Goal: Communication & Community: Answer question/provide support

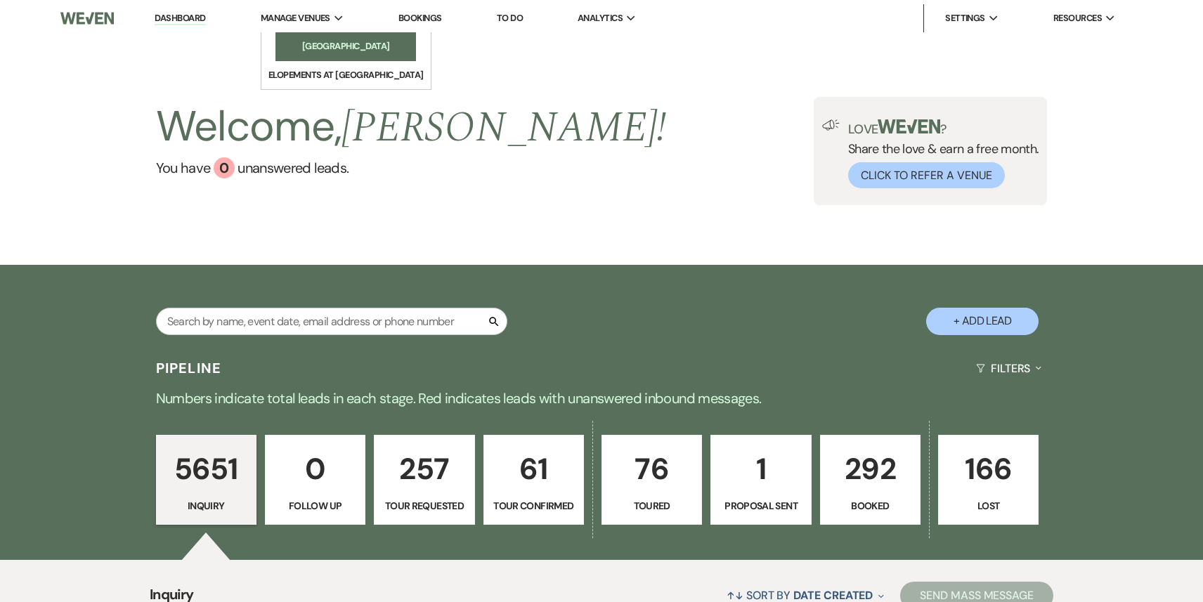
click at [304, 48] on li "[GEOGRAPHIC_DATA]" at bounding box center [346, 46] width 127 height 14
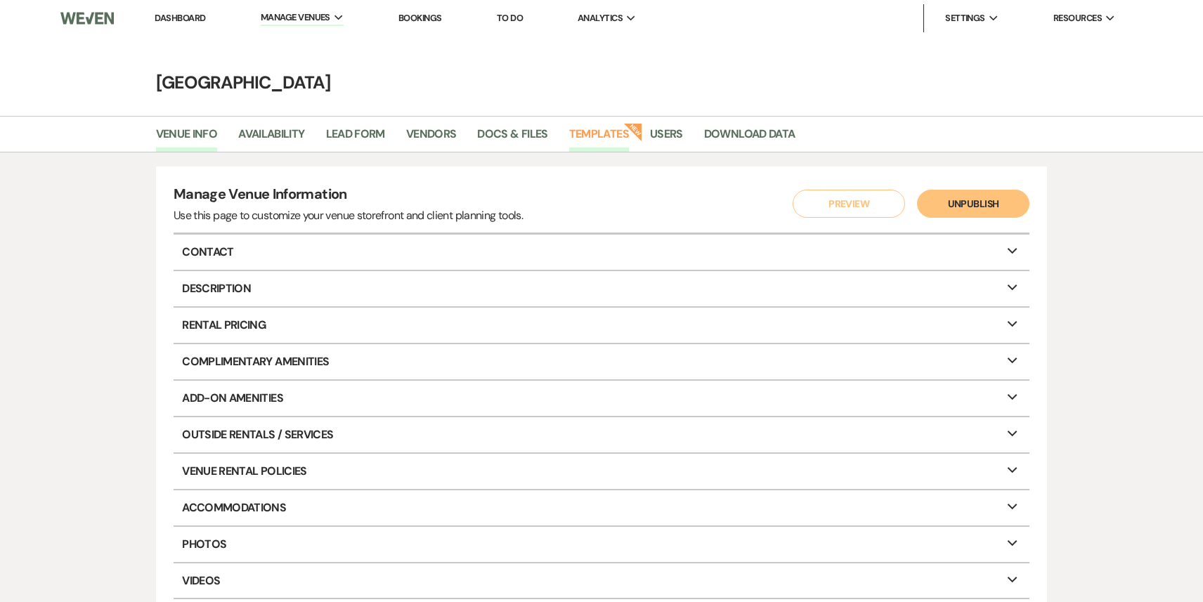
click at [597, 148] on link "Templates" at bounding box center [599, 138] width 60 height 27
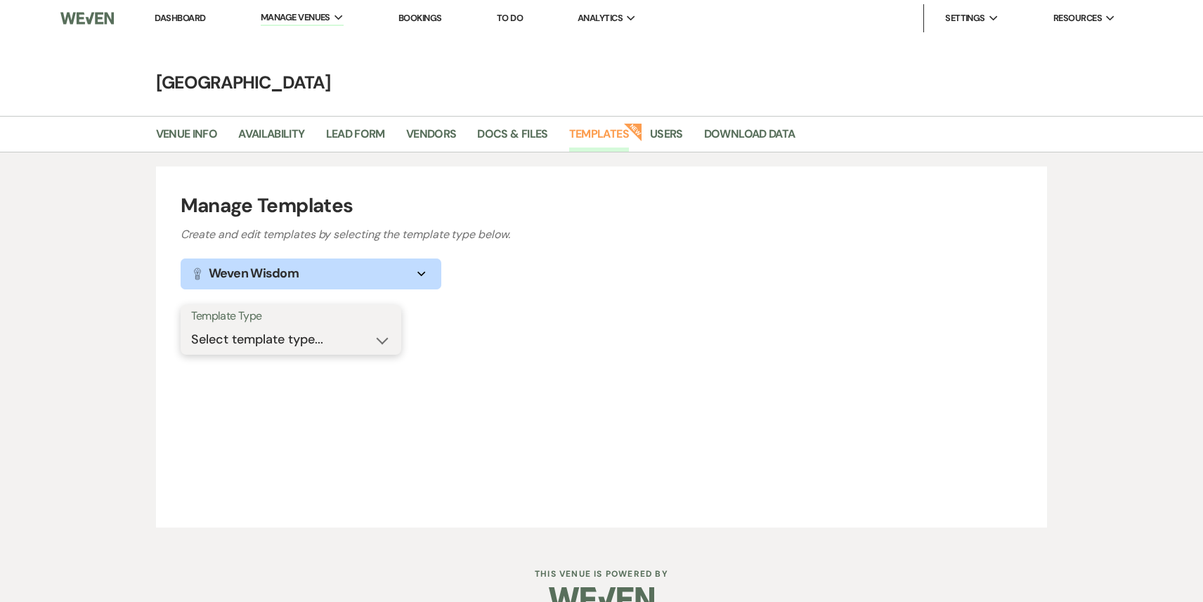
click at [326, 339] on select "Select template type... Task List Message Templates Payment Plan Inventory Item…" at bounding box center [291, 339] width 200 height 27
select select "Message Templates"
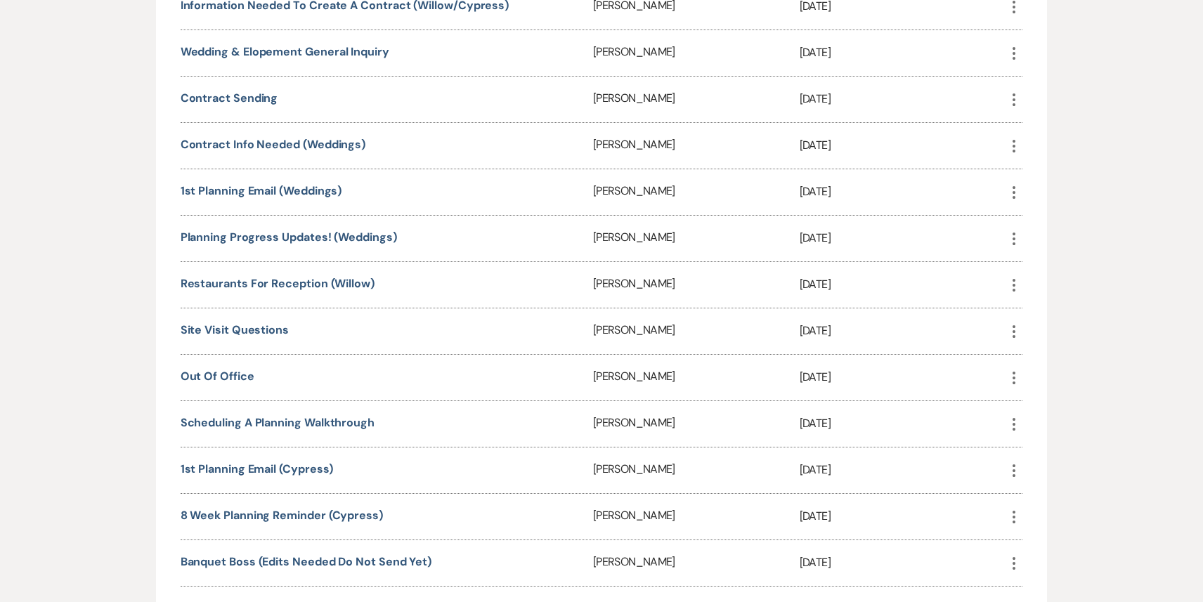
scroll to position [609, 0]
click at [268, 283] on link "Restaurants for reception (Willow)" at bounding box center [278, 284] width 194 height 15
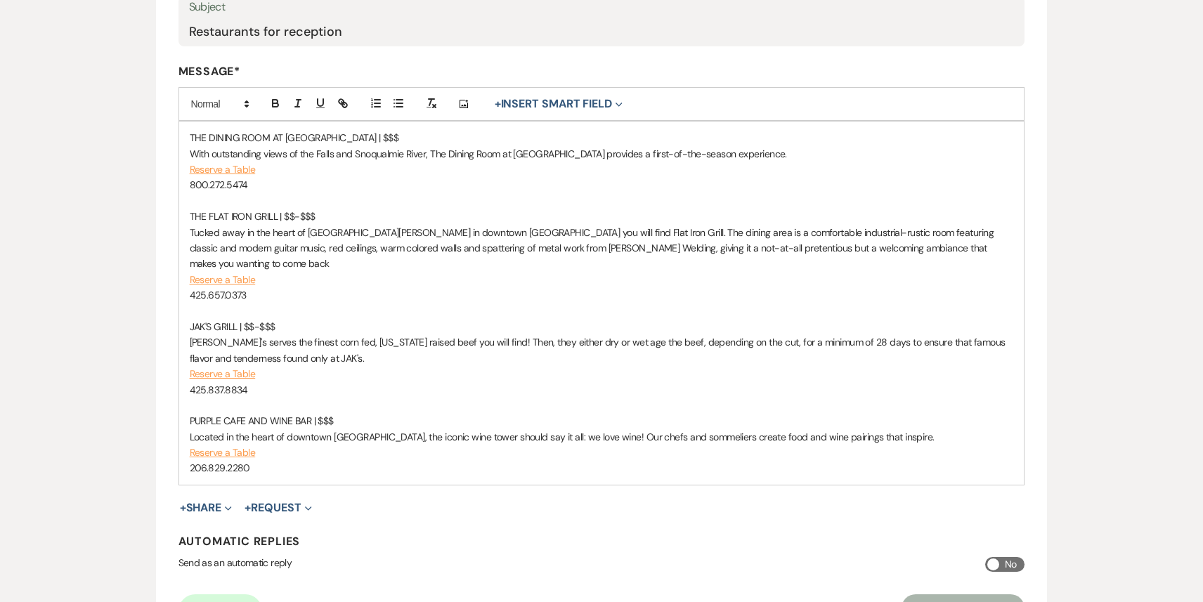
scroll to position [310, 0]
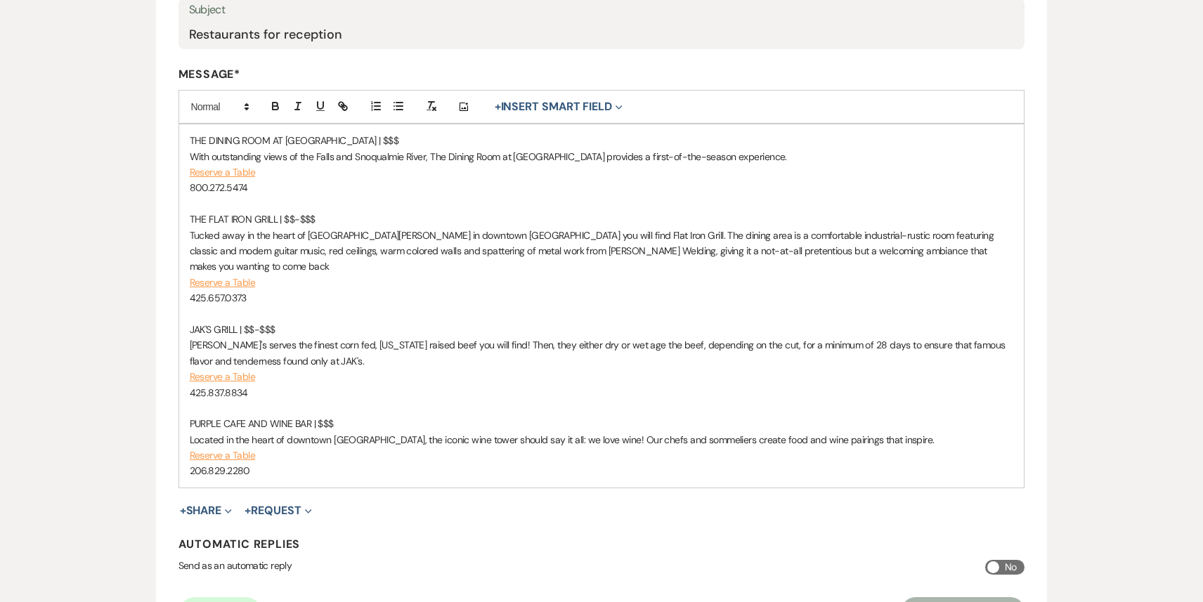
drag, startPoint x: 254, startPoint y: 378, endPoint x: 165, endPoint y: 140, distance: 254.5
click at [165, 140] on form "Edit Message Template This template was created on [DATE] * Required Template N…" at bounding box center [602, 239] width 892 height 827
copy div "THE DINING ROOM AT [GEOGRAPHIC_DATA] | $$$ With outstanding views of the Falls …"
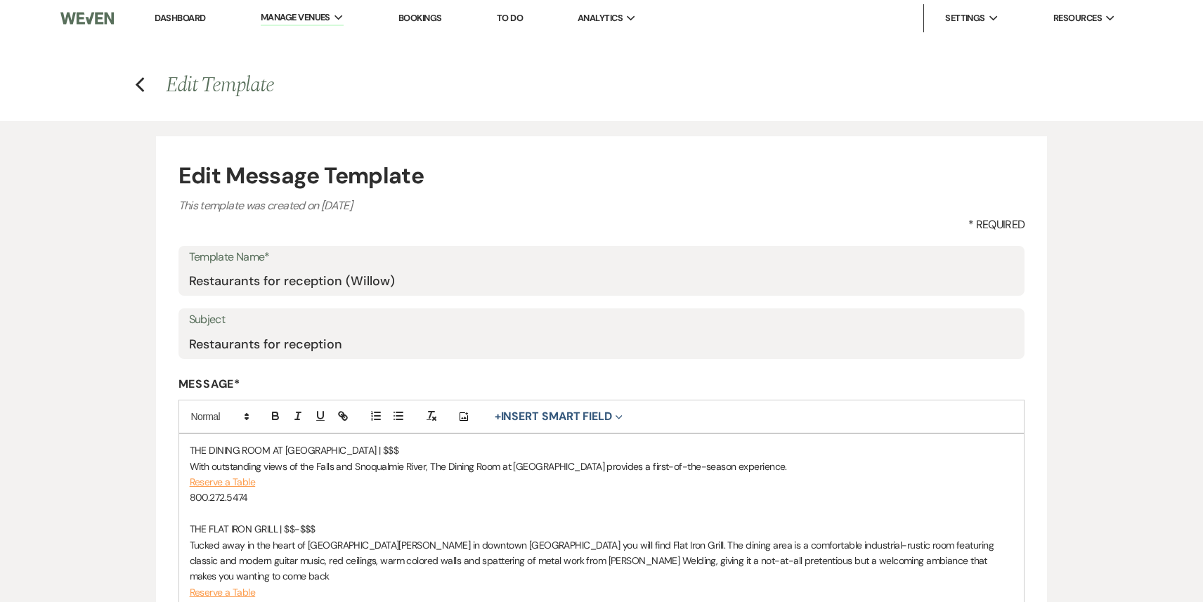
click at [180, 18] on link "Dashboard" at bounding box center [180, 18] width 51 height 12
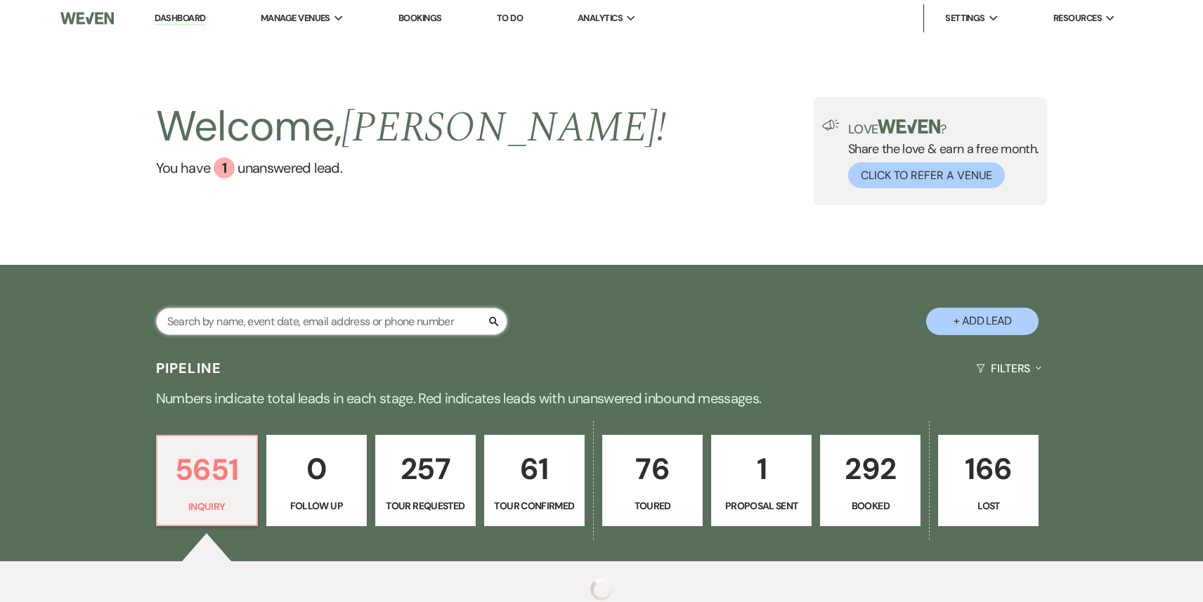
click at [253, 317] on input "text" at bounding box center [331, 321] width 351 height 27
paste input "[EMAIL_ADDRESS][DOMAIN_NAME]"
type input "[EMAIL_ADDRESS][DOMAIN_NAME]"
click at [380, 337] on div "[EMAIL_ADDRESS][DOMAIN_NAME] X" at bounding box center [331, 327] width 351 height 39
click at [370, 311] on input "[EMAIL_ADDRESS][DOMAIN_NAME]" at bounding box center [331, 321] width 351 height 27
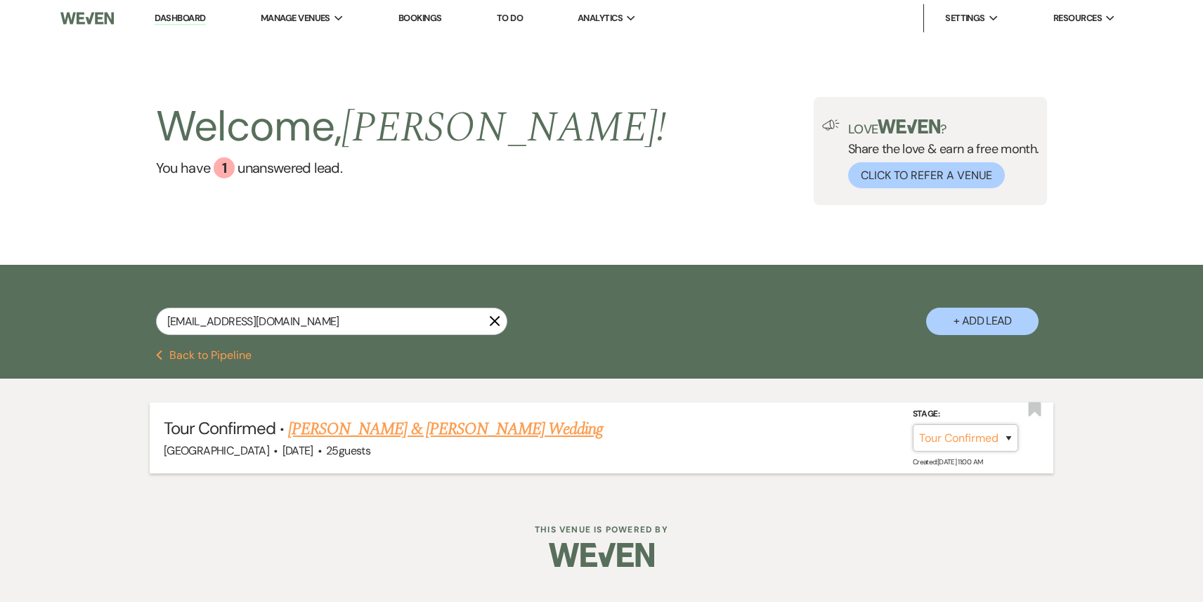
click at [969, 437] on select "Inquiry Follow Up Tour Requested Tour Confirmed Toured Proposal Sent Booked Lost" at bounding box center [965, 438] width 105 height 27
select select "8"
click at [784, 434] on select "Booked Elsewhere Budget Date Unavailable No Response Not a Good Match Capacity …" at bounding box center [768, 438] width 121 height 27
select select "6"
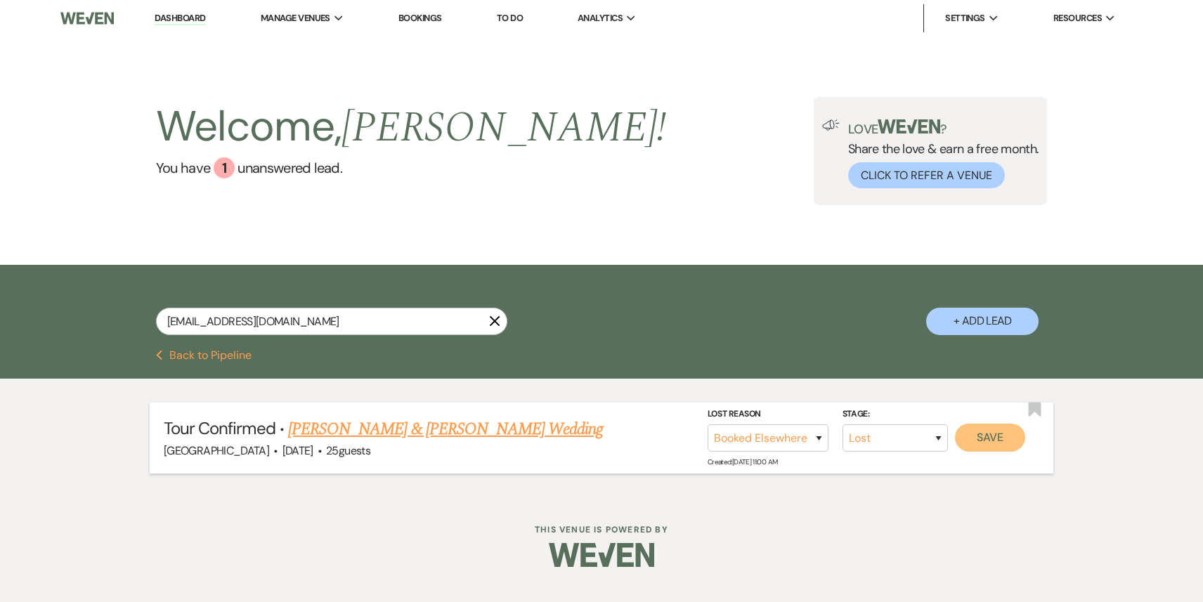
click at [1008, 438] on button "Save" at bounding box center [990, 438] width 70 height 28
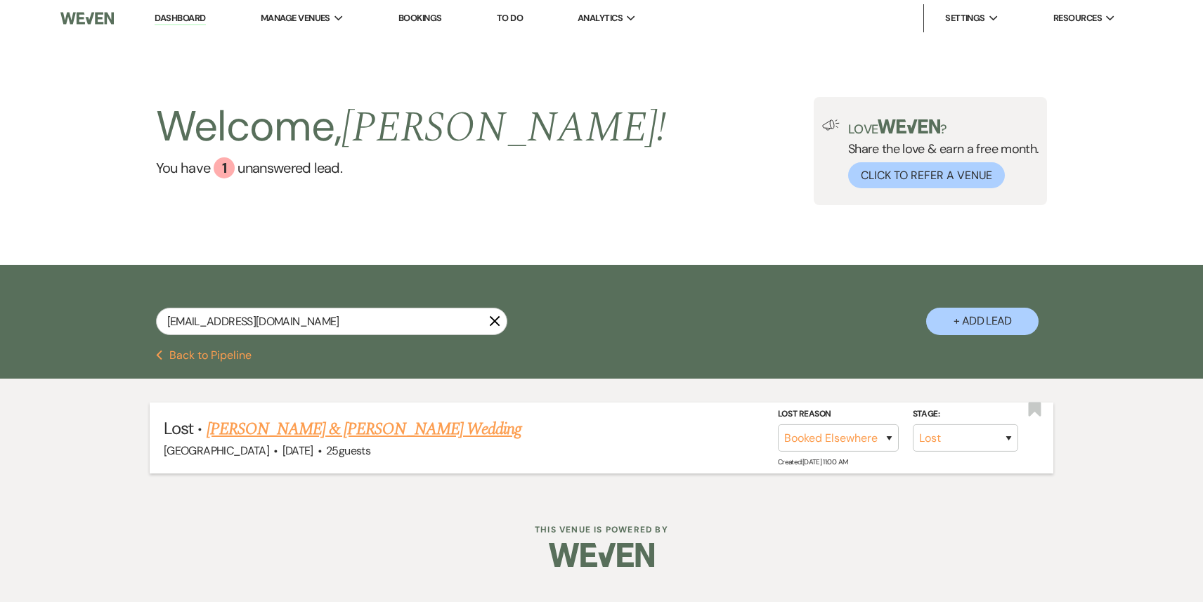
click at [186, 13] on link "Dashboard" at bounding box center [180, 18] width 51 height 13
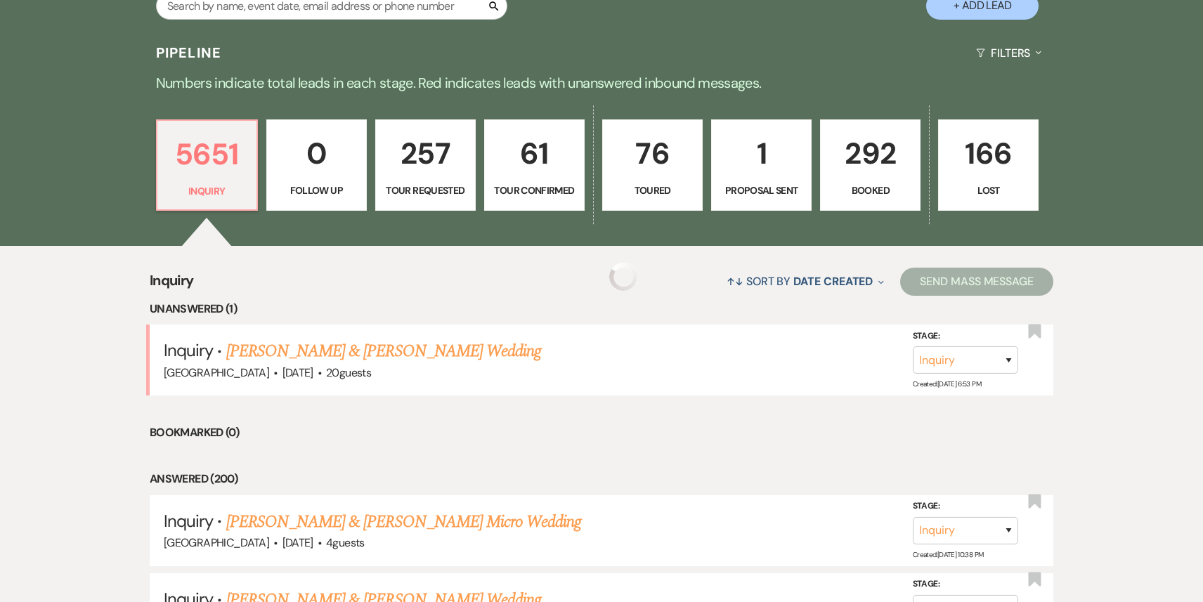
scroll to position [359, 0]
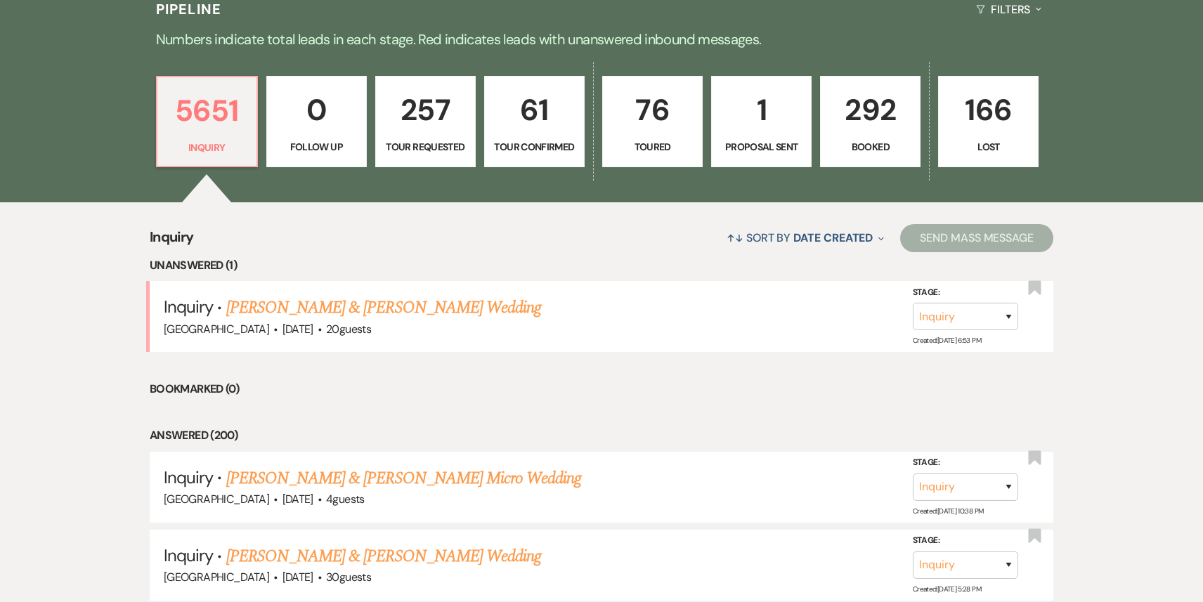
click at [323, 307] on link "[PERSON_NAME] & [PERSON_NAME] Wedding" at bounding box center [383, 307] width 315 height 25
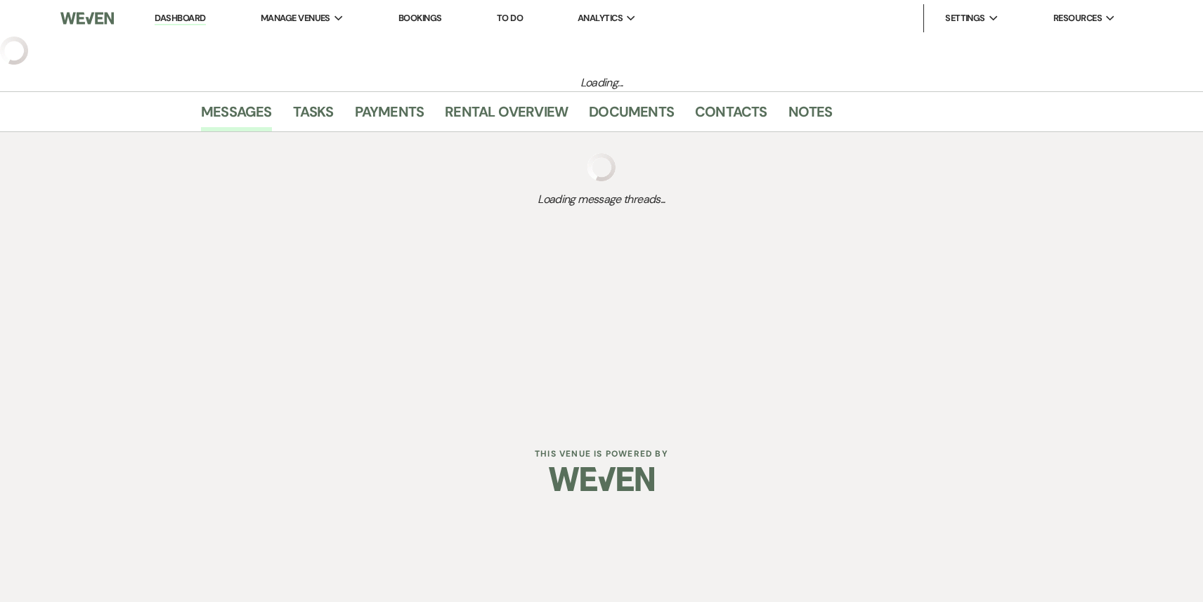
select select "5"
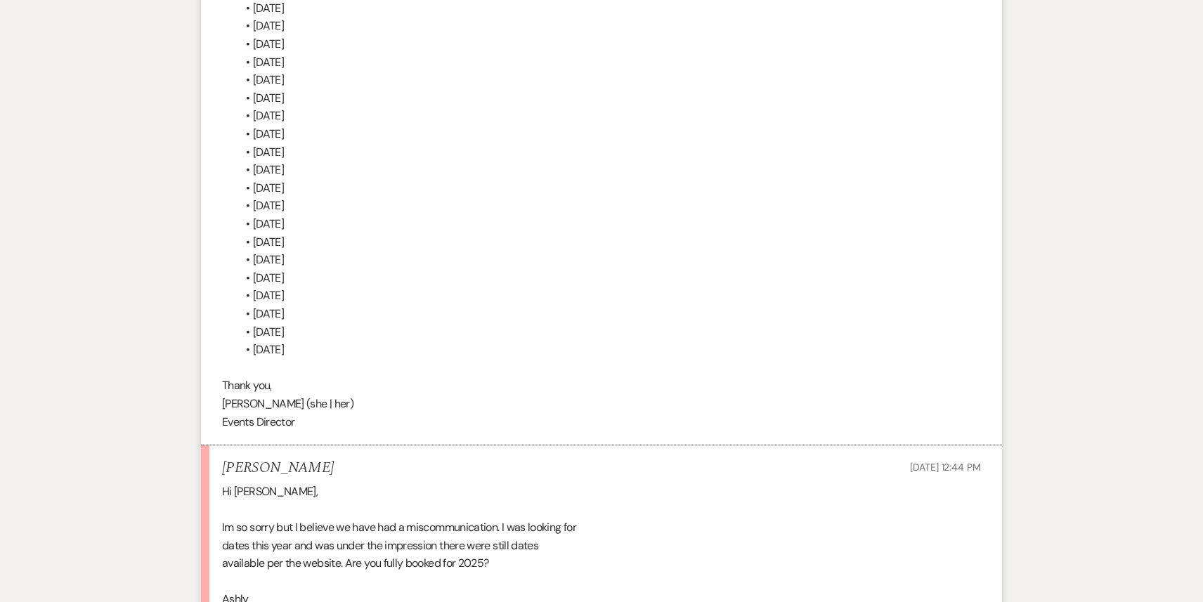
scroll to position [4301, 0]
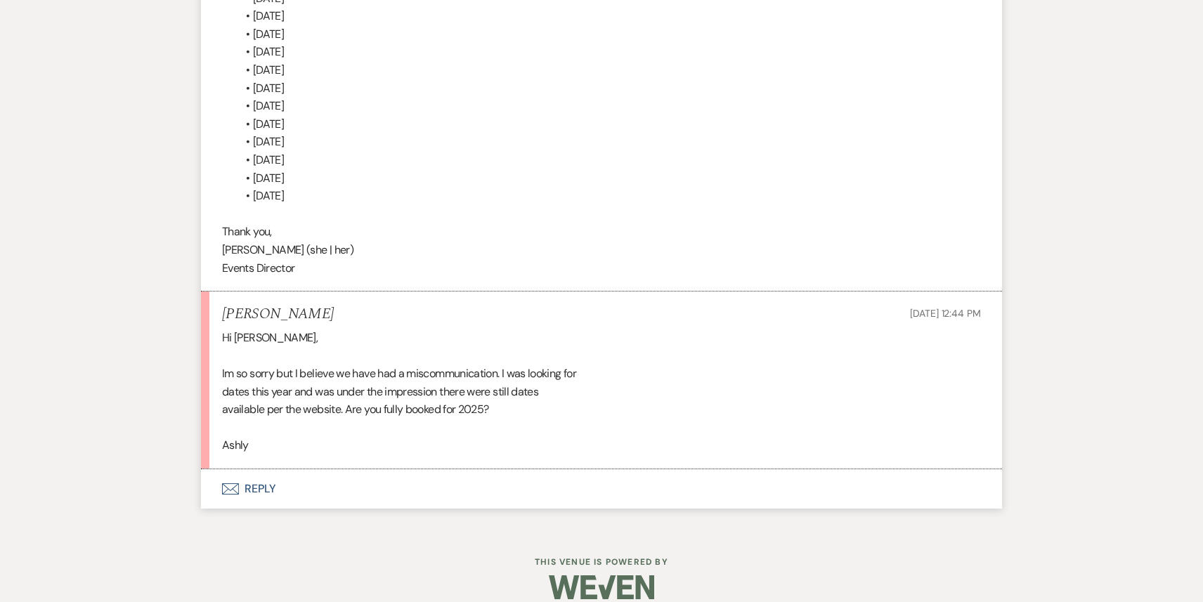
click at [347, 444] on li "[PERSON_NAME] [DATE] 12:44 PM Hi [PERSON_NAME], Im so sorry but I believe we ha…" at bounding box center [601, 381] width 801 height 178
click at [325, 472] on button "Envelope Reply" at bounding box center [601, 489] width 801 height 39
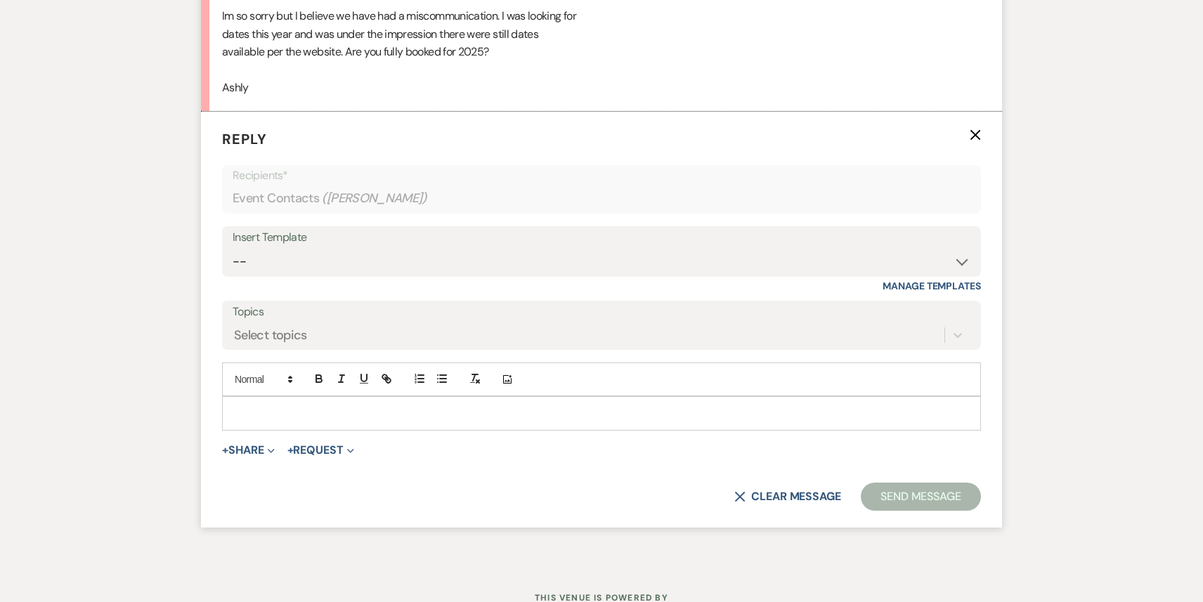
scroll to position [4659, 0]
click at [264, 402] on div at bounding box center [602, 412] width 758 height 32
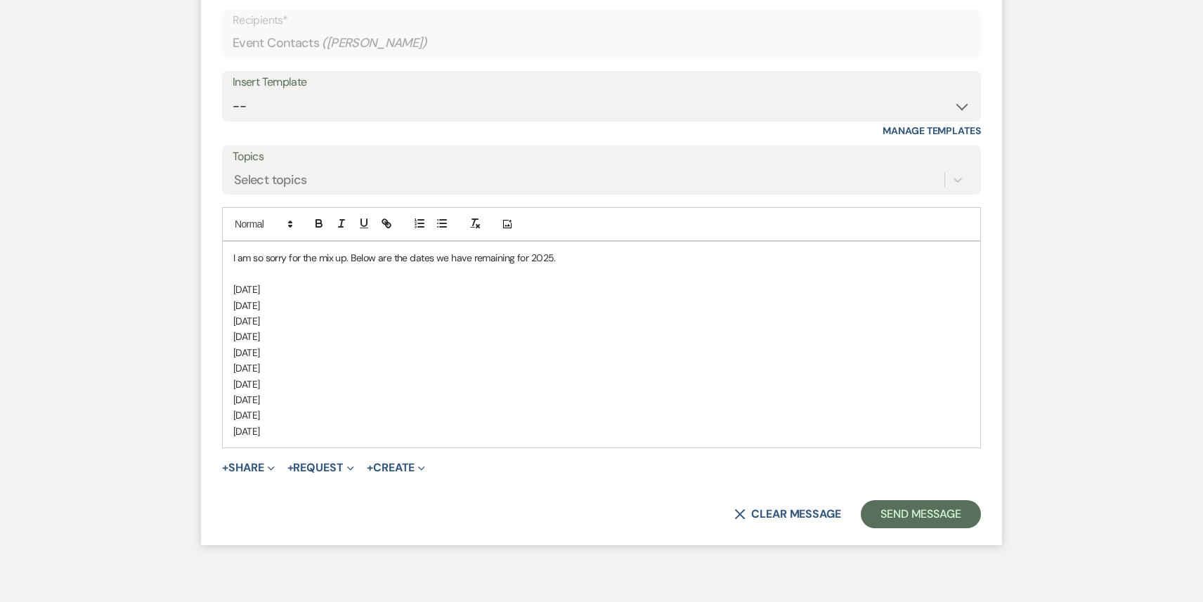
scroll to position [4867, 0]
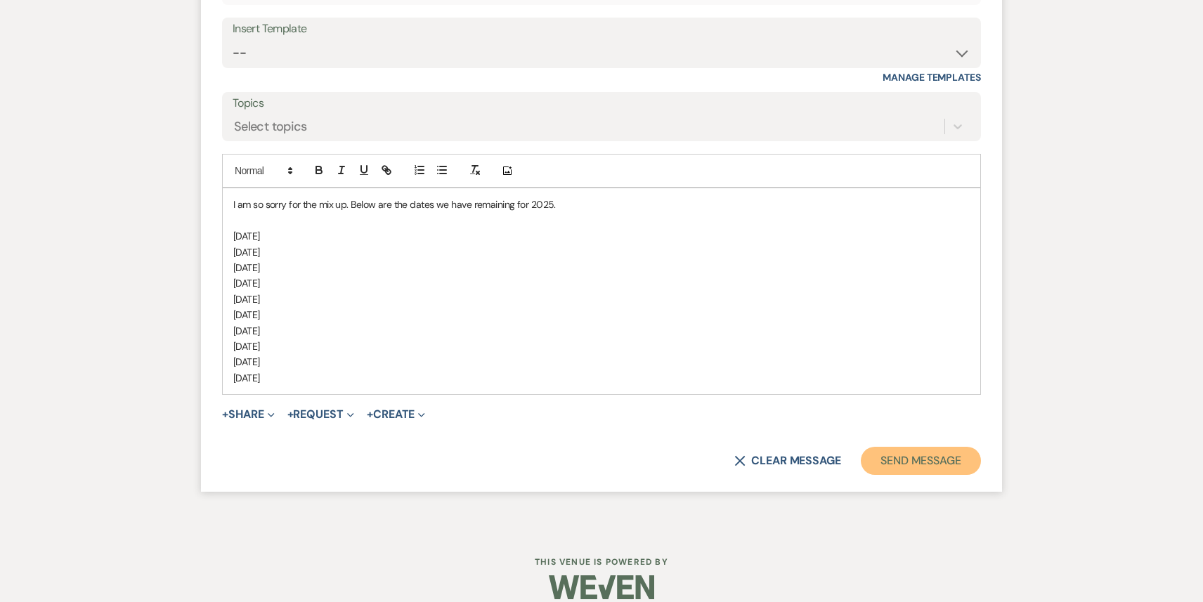
click at [900, 449] on button "Send Message" at bounding box center [921, 461] width 120 height 28
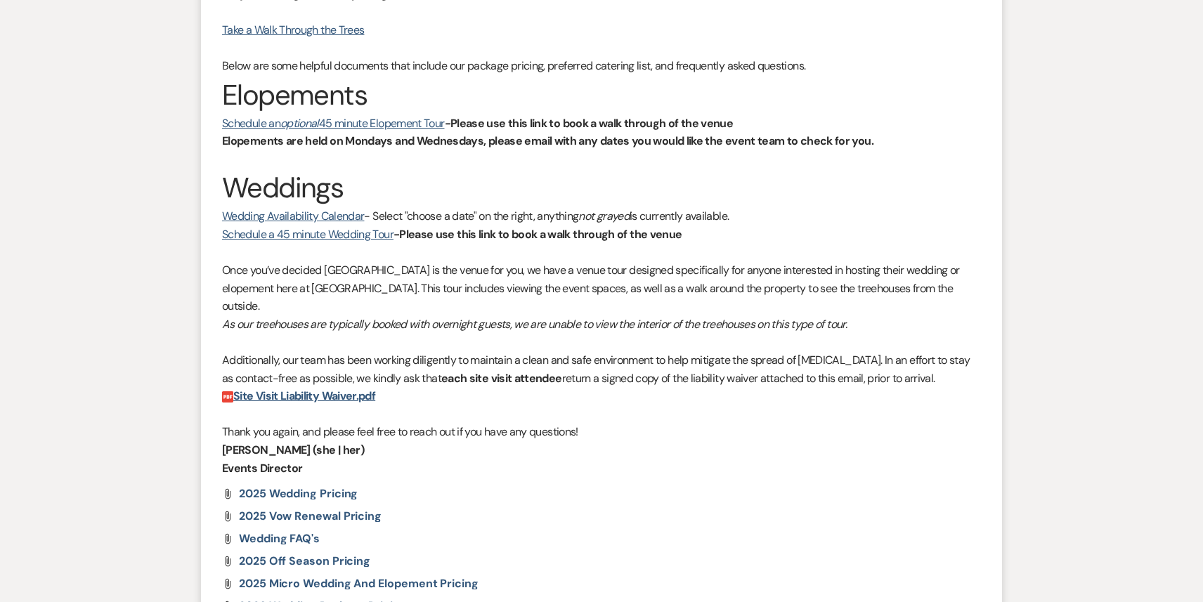
scroll to position [0, 0]
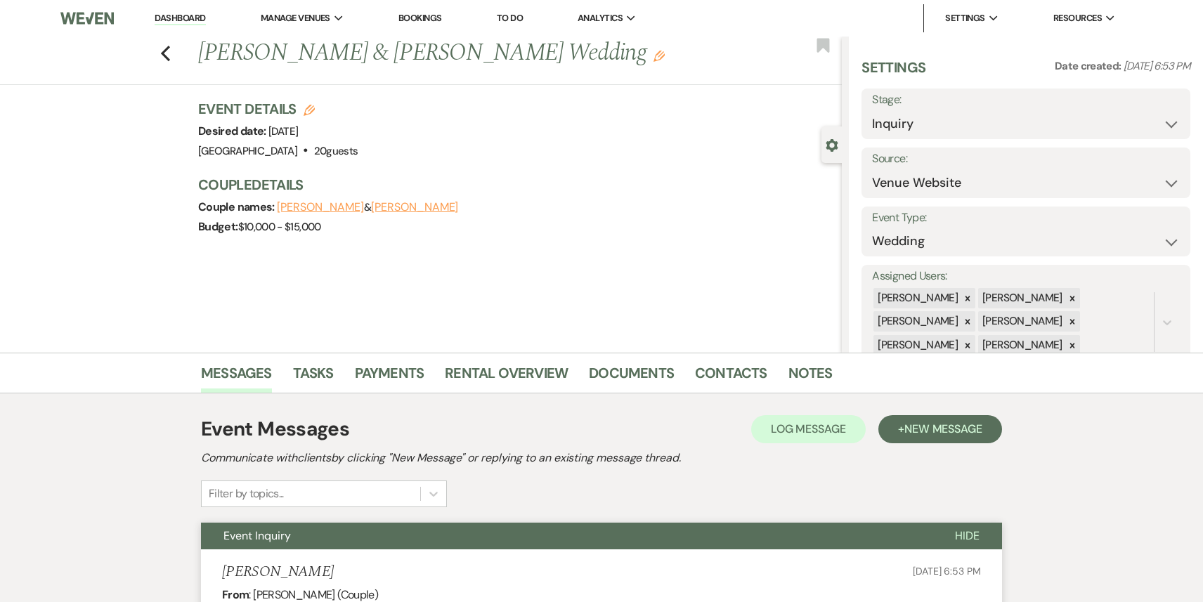
click at [182, 16] on link "Dashboard" at bounding box center [180, 18] width 51 height 13
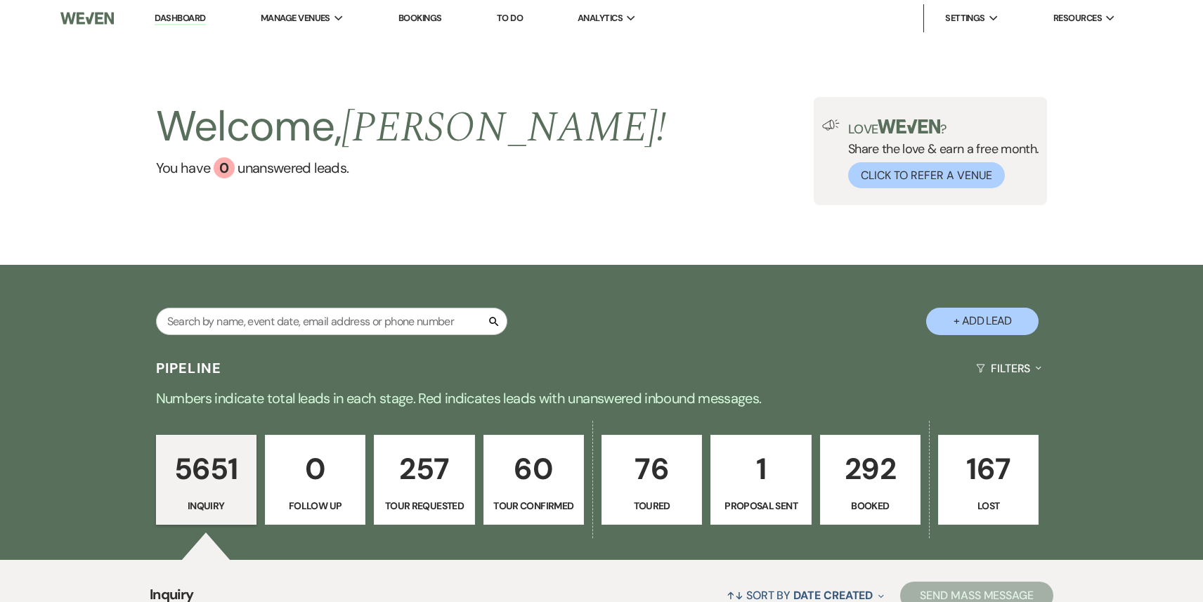
click at [872, 479] on p "292" at bounding box center [870, 469] width 82 height 47
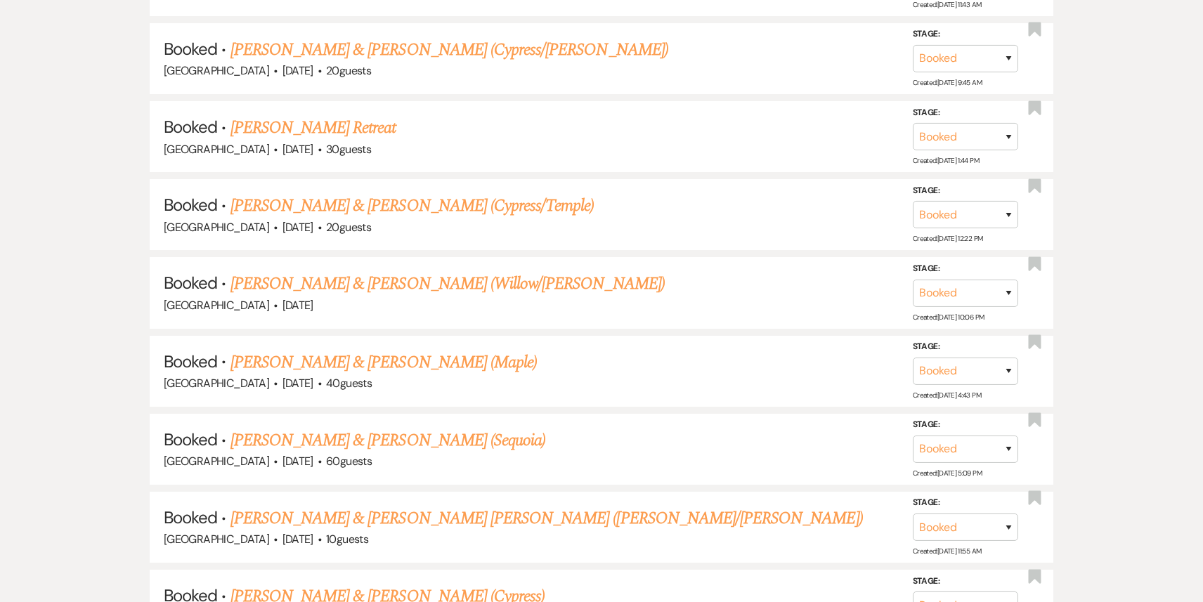
scroll to position [2970, 0]
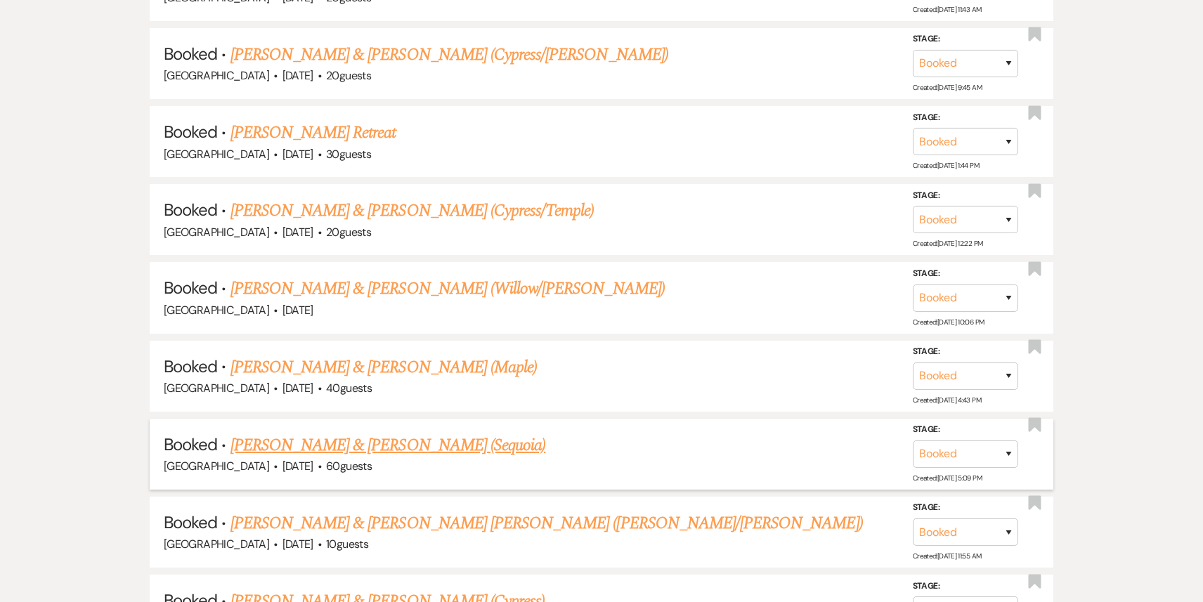
click at [482, 433] on link "[PERSON_NAME] & [PERSON_NAME] (Sequoia)" at bounding box center [389, 445] width 316 height 25
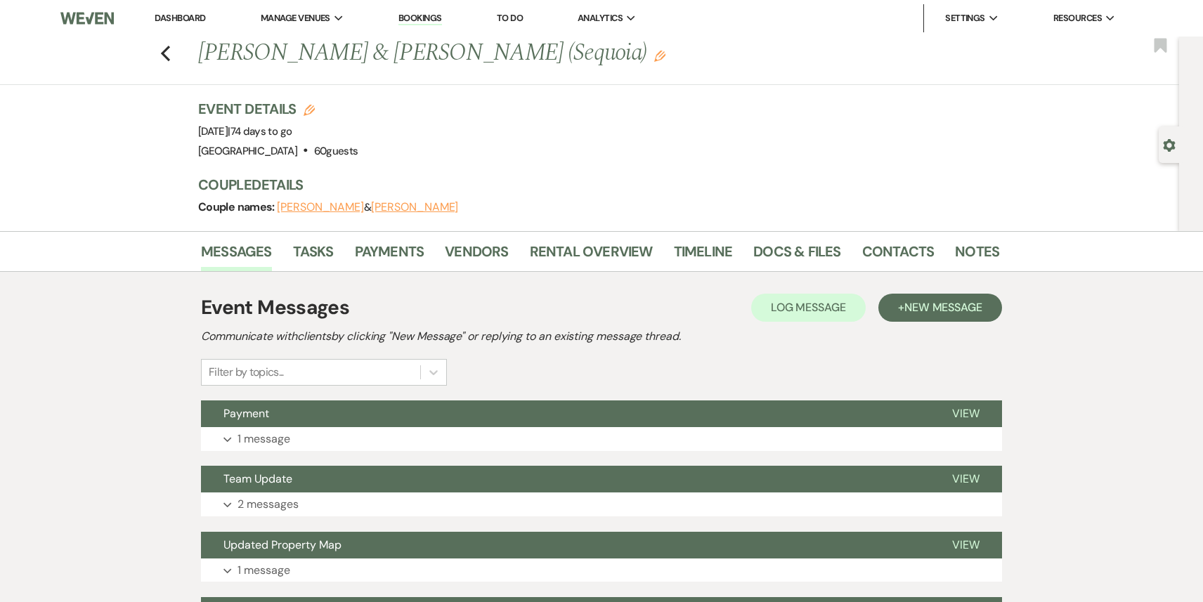
drag, startPoint x: 580, startPoint y: 46, endPoint x: 176, endPoint y: 46, distance: 404.2
click at [176, 46] on div "Previous [PERSON_NAME] & [PERSON_NAME] (Sequoia) Edit Bookmark" at bounding box center [586, 61] width 1187 height 49
copy h1 "[PERSON_NAME] & [PERSON_NAME] (Sequoia)"
click at [193, 15] on link "Dashboard" at bounding box center [180, 18] width 51 height 12
